Goal: Task Accomplishment & Management: Use online tool/utility

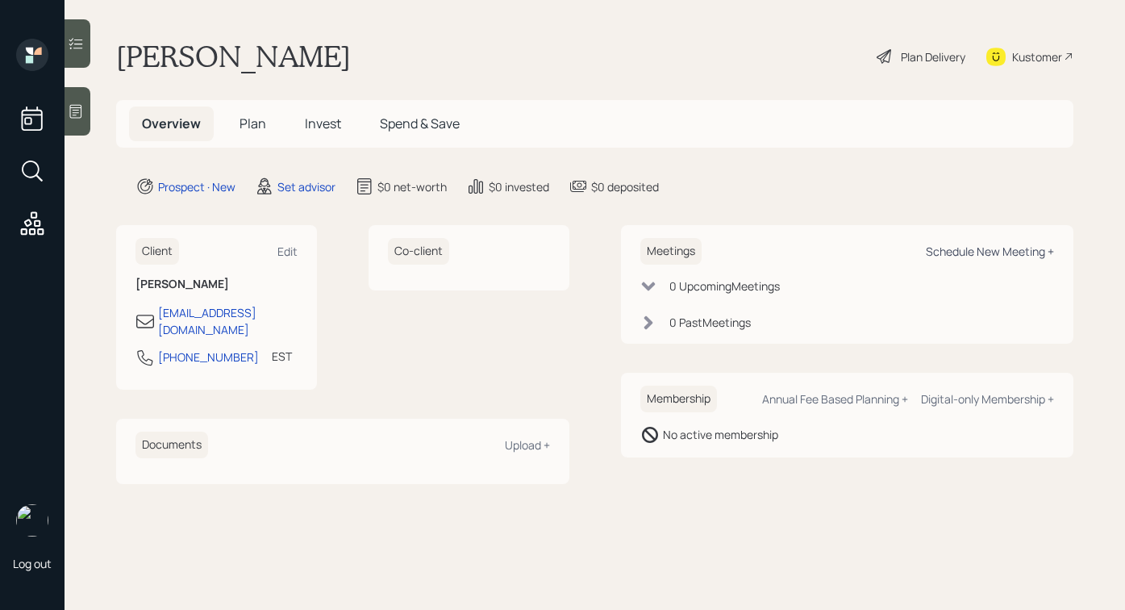
click at [956, 250] on div "Schedule New Meeting +" at bounding box center [990, 251] width 128 height 15
select select "round-[PERSON_NAME]"
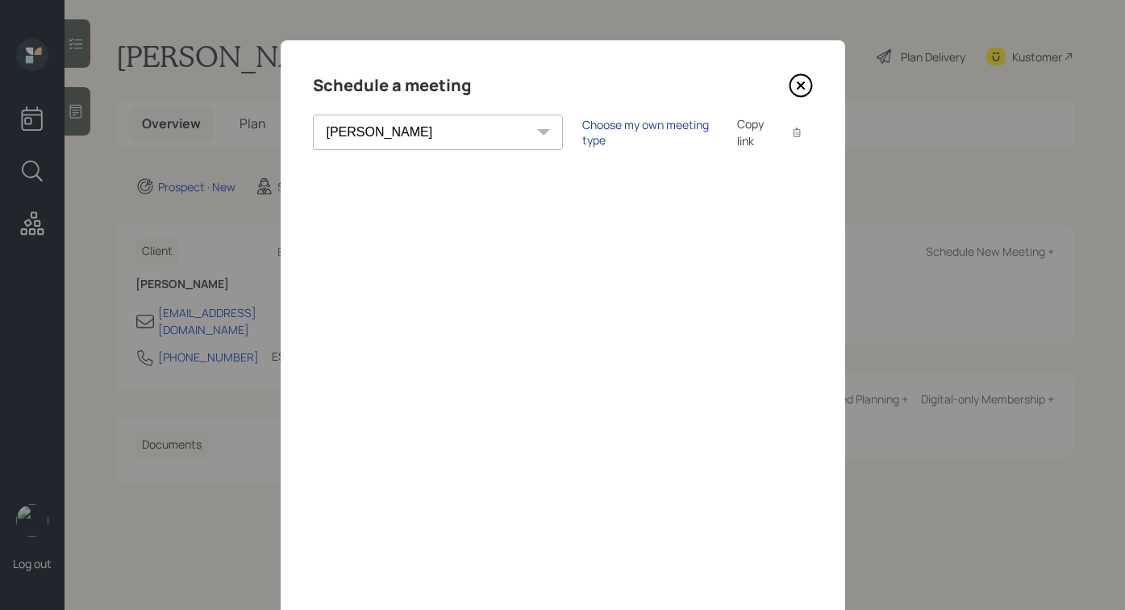
click at [583, 136] on div "Choose my own meeting type" at bounding box center [650, 132] width 136 height 31
click at [792, 86] on icon at bounding box center [801, 85] width 24 height 24
